Goal: Task Accomplishment & Management: Manage account settings

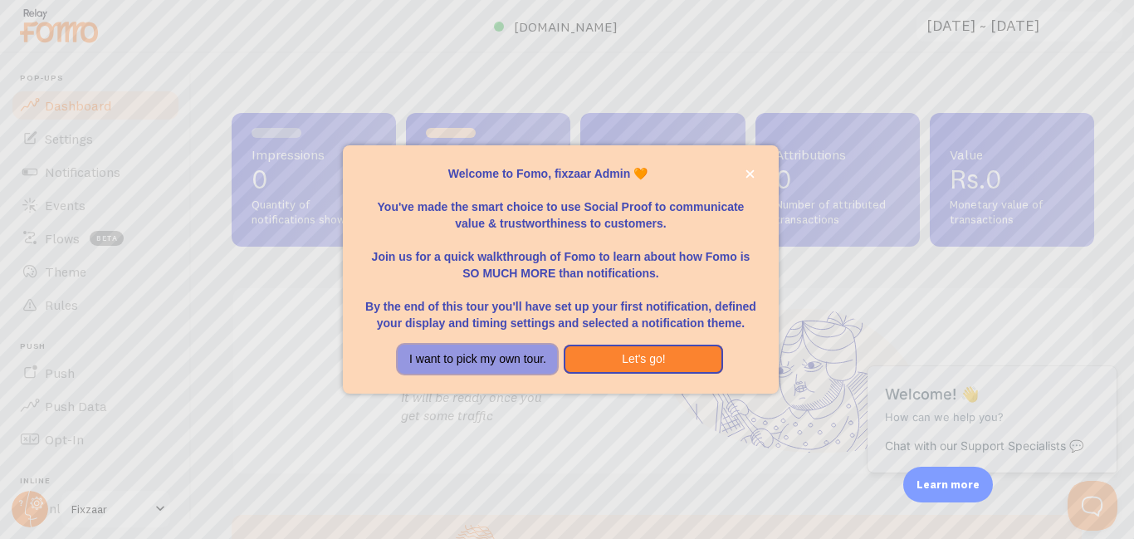
click at [513, 372] on button "I want to pick my own tour." at bounding box center [477, 360] width 159 height 30
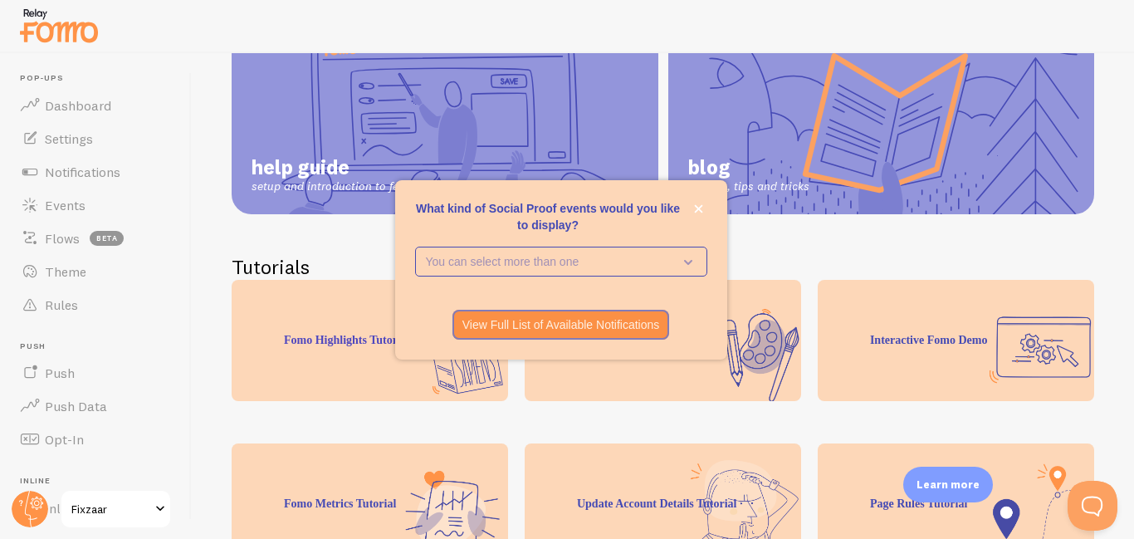
click at [582, 326] on p "View Full List of Available Notifications" at bounding box center [562, 324] width 198 height 17
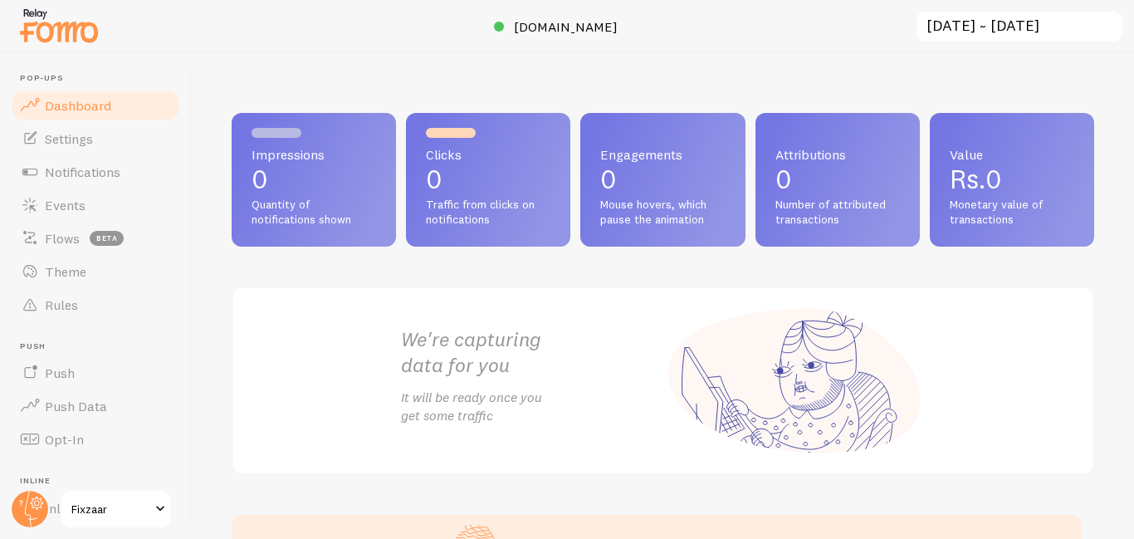
scroll to position [142, 0]
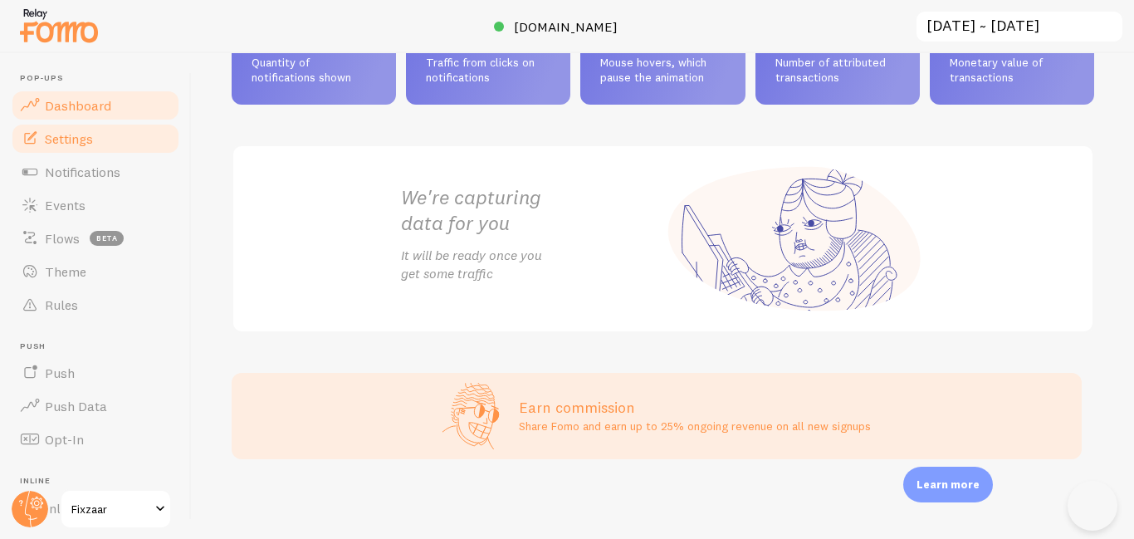
click at [104, 143] on link "Settings" at bounding box center [95, 138] width 171 height 33
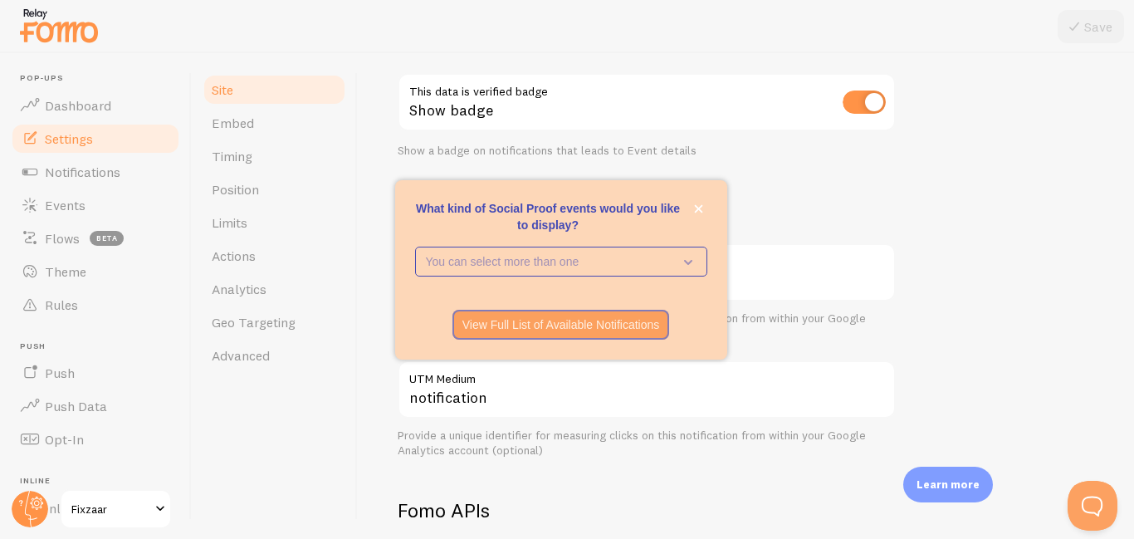
scroll to position [547, 0]
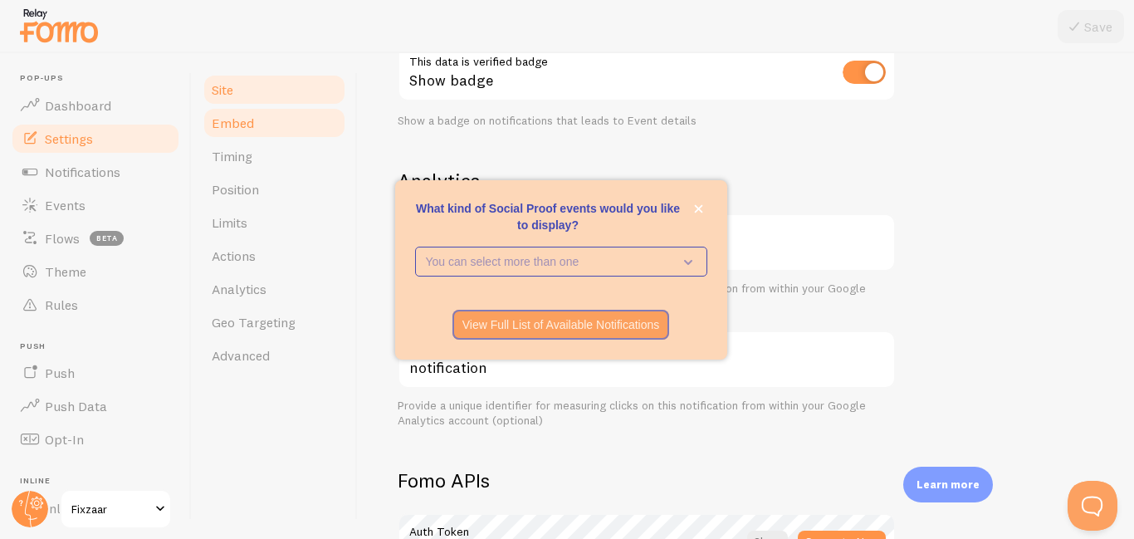
click at [293, 122] on link "Embed" at bounding box center [274, 122] width 145 height 33
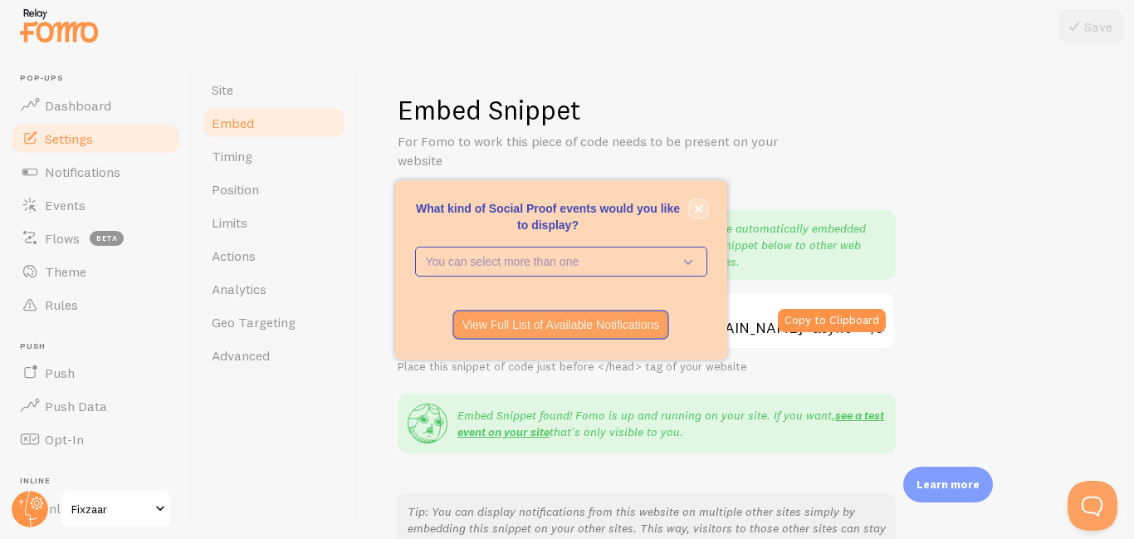
click at [696, 206] on icon "close," at bounding box center [698, 208] width 8 height 8
